Goal: Task Accomplishment & Management: Use online tool/utility

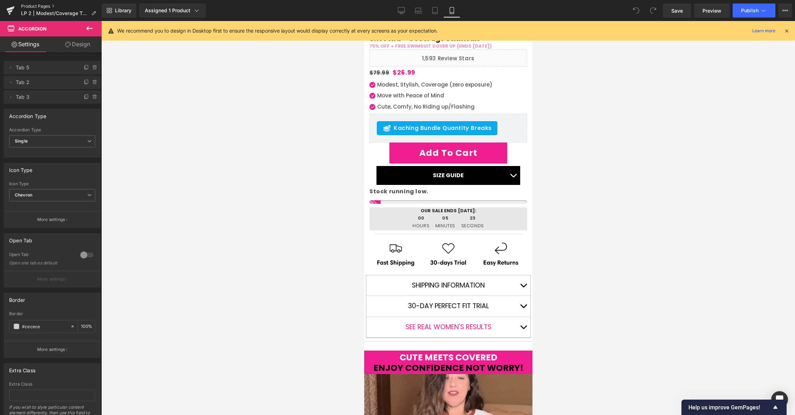
click at [45, 5] on link "Product Pages" at bounding box center [61, 7] width 81 height 6
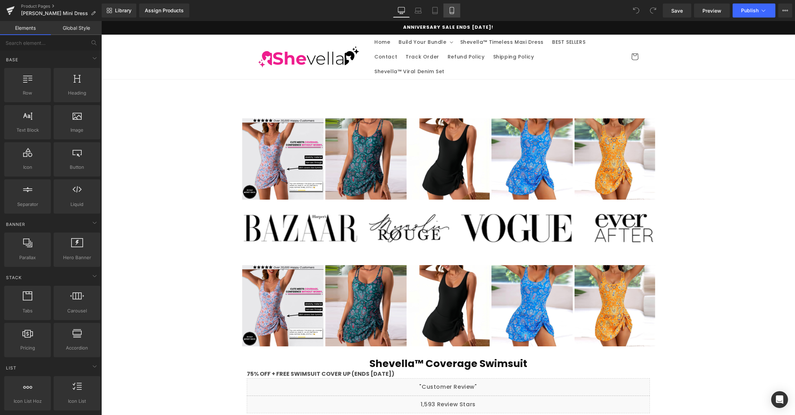
click at [453, 12] on icon at bounding box center [451, 10] width 7 height 7
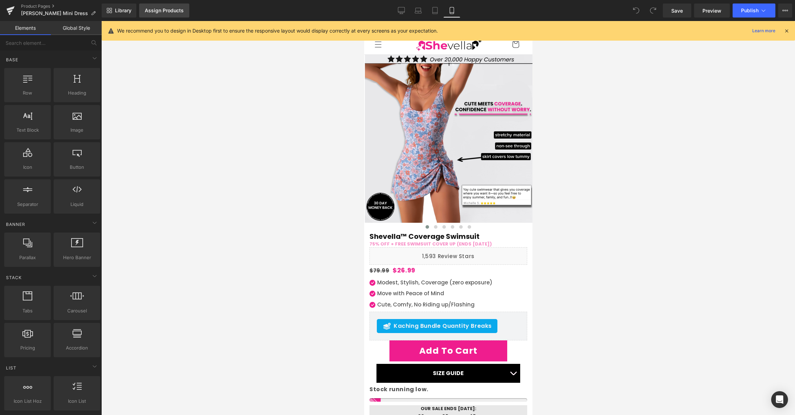
click at [174, 12] on div "Assign Products" at bounding box center [164, 11] width 39 height 6
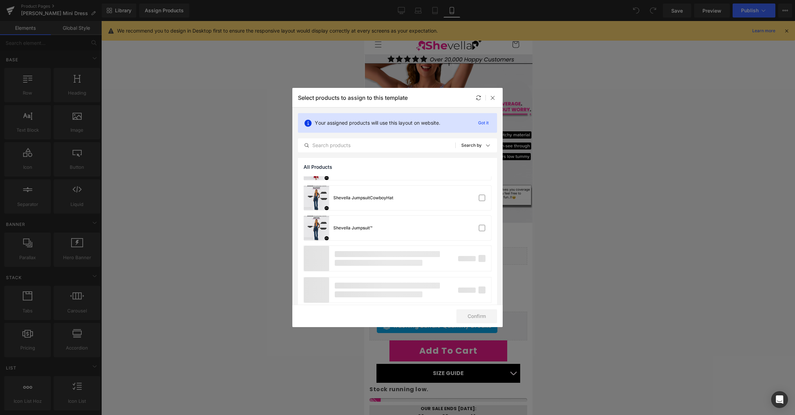
scroll to position [548, 0]
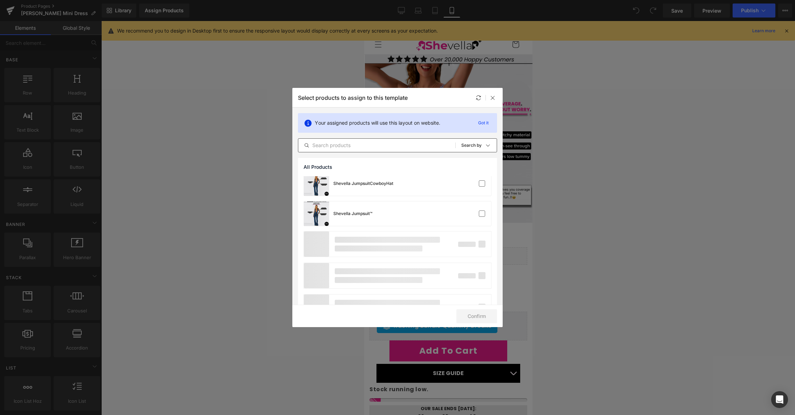
click at [371, 144] on input "text" at bounding box center [376, 145] width 157 height 8
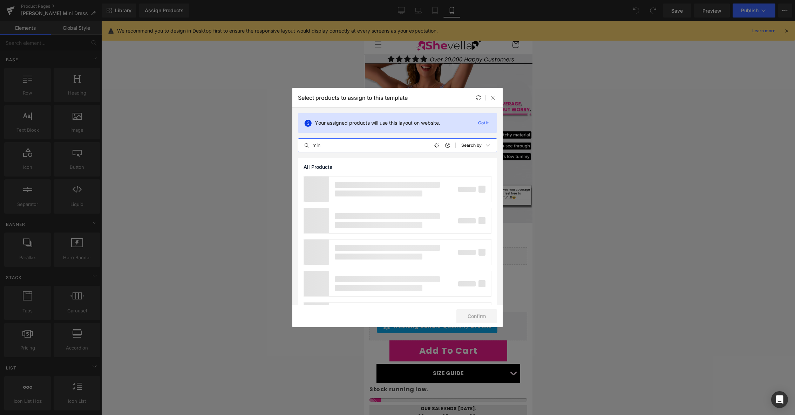
type input "mini"
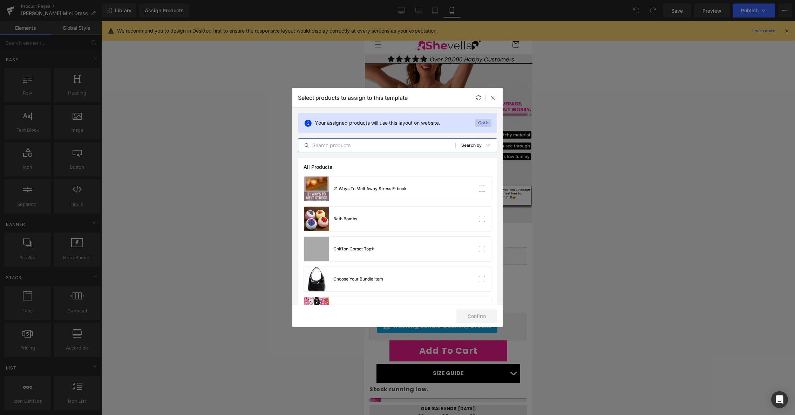
click at [480, 120] on p "Got it" at bounding box center [483, 123] width 16 height 8
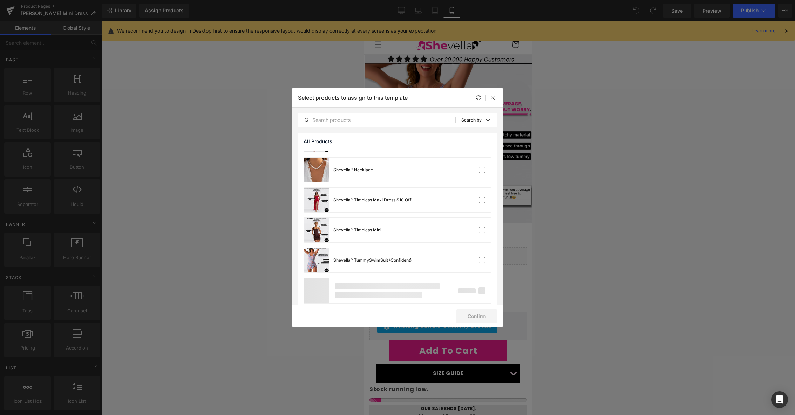
scroll to position [1085, 0]
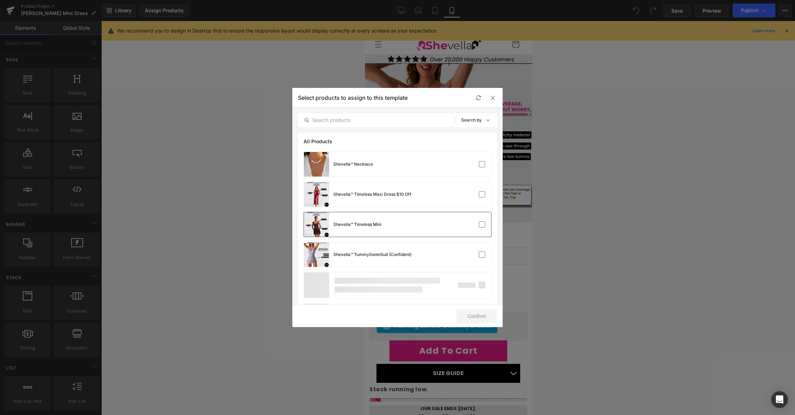
click at [380, 224] on div "Shevella™ Timeless Mini" at bounding box center [357, 225] width 48 height 6
click at [480, 317] on button "Confirm" at bounding box center [476, 317] width 41 height 14
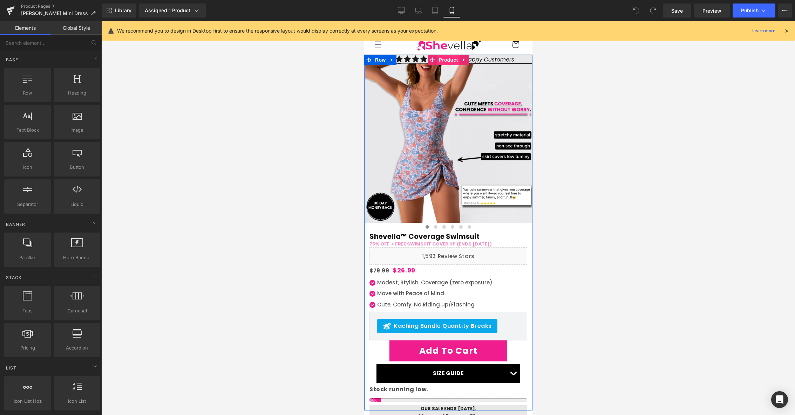
click at [447, 57] on span "Product" at bounding box center [448, 60] width 23 height 11
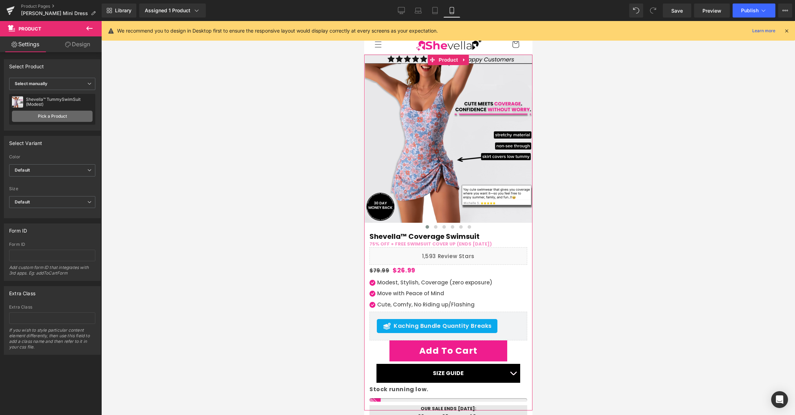
click at [61, 114] on link "Pick a Product" at bounding box center [52, 116] width 81 height 11
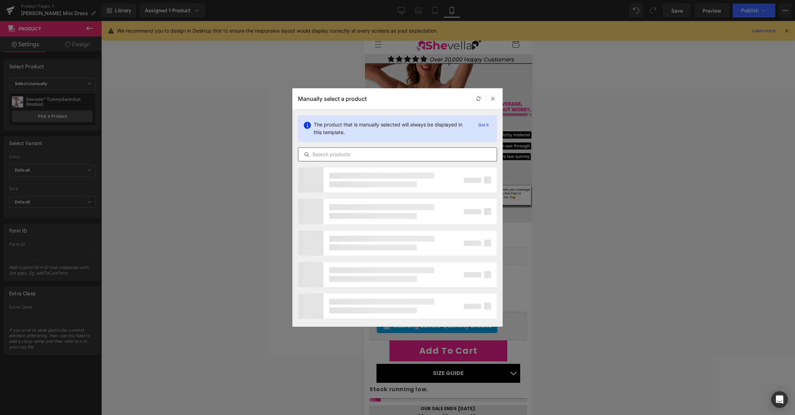
click at [401, 157] on input "text" at bounding box center [397, 154] width 198 height 8
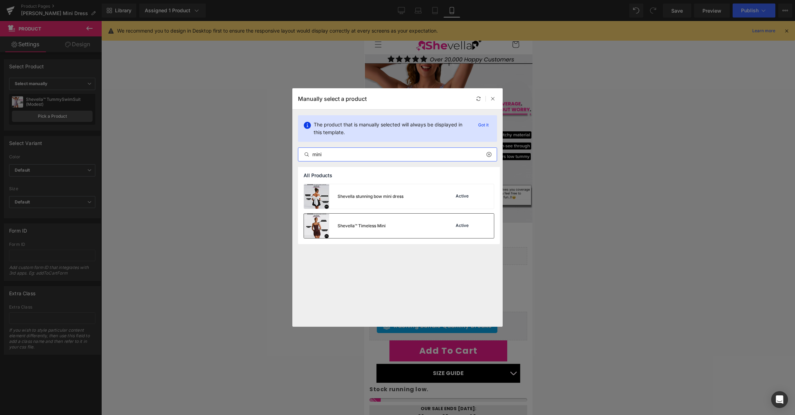
type input "mini"
click at [419, 231] on div "Shevella™ Timeless Mini Active" at bounding box center [399, 226] width 190 height 25
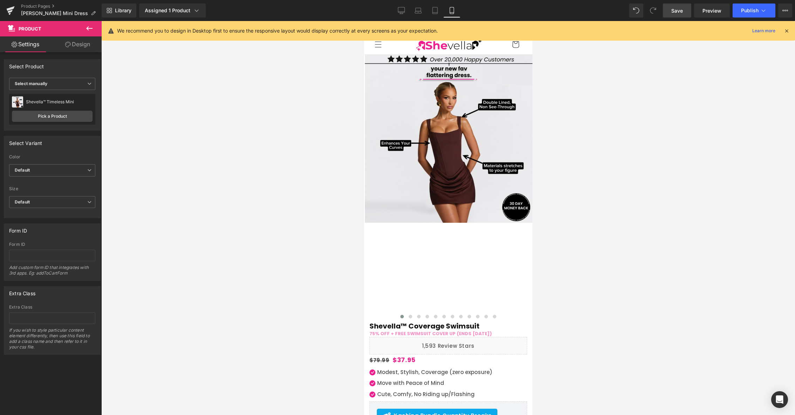
click at [679, 11] on span "Save" at bounding box center [677, 10] width 12 height 7
